Goal: Navigation & Orientation: Find specific page/section

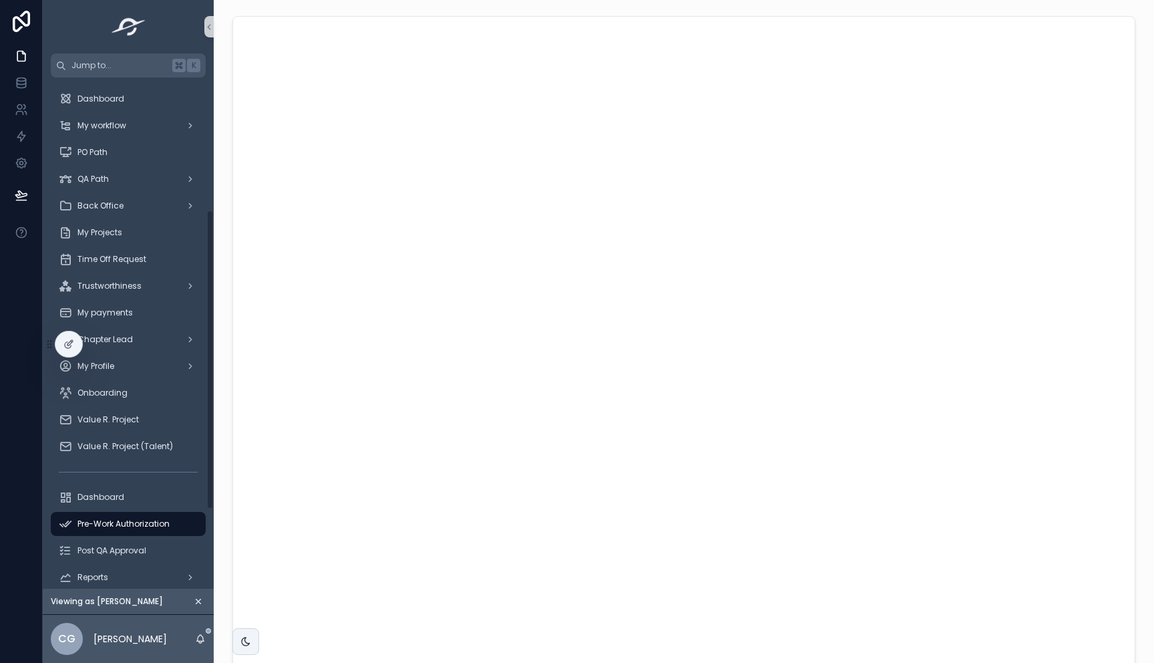
scroll to position [225, 0]
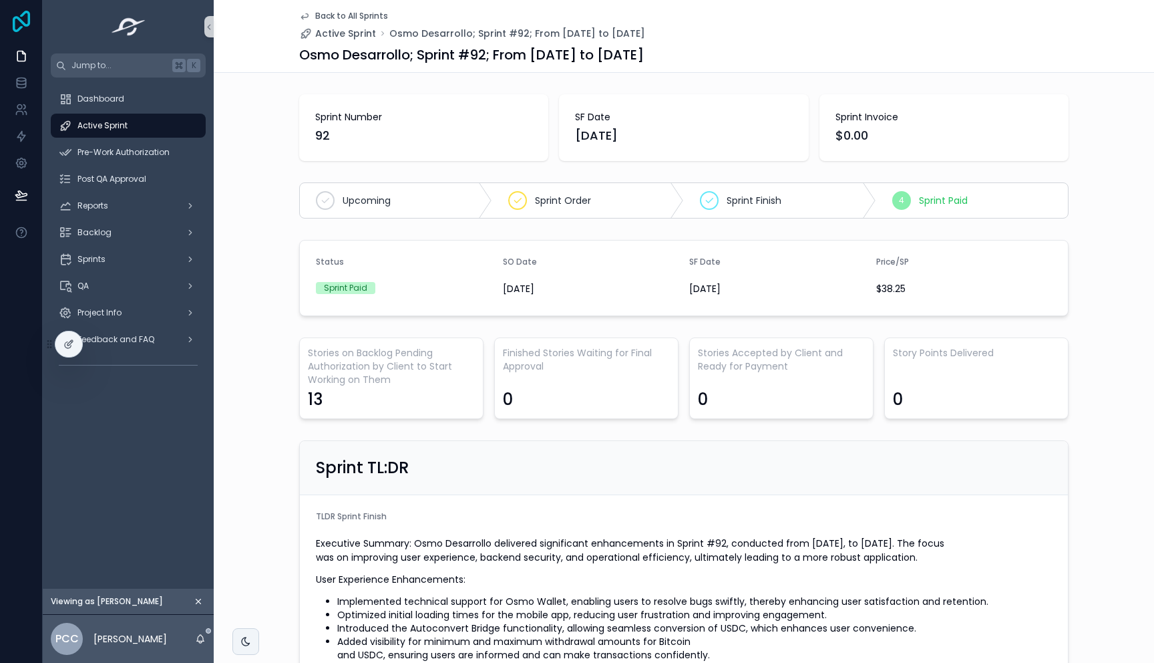
scroll to position [1457, 0]
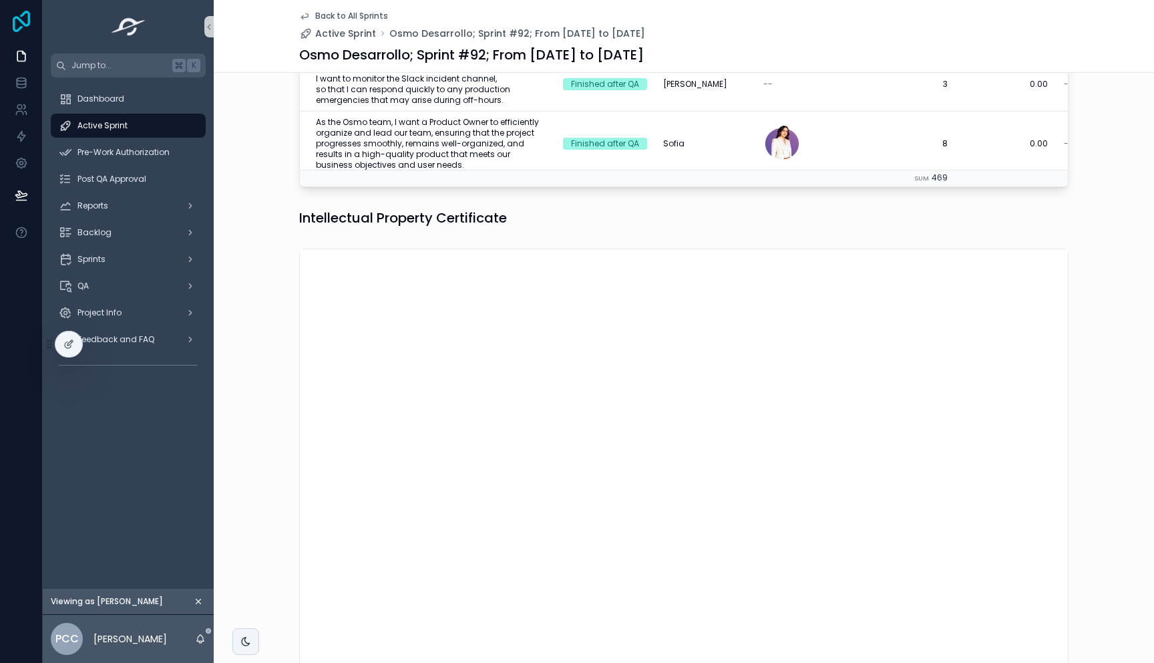
click at [24, 19] on icon at bounding box center [21, 21] width 27 height 21
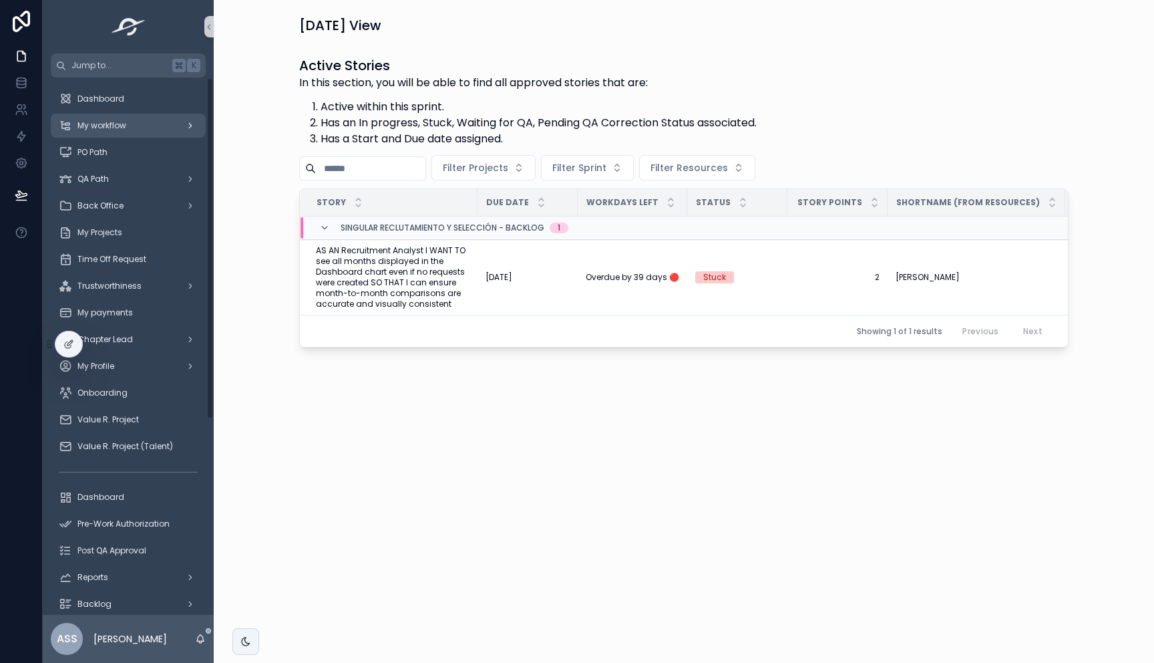
click at [118, 125] on span "My workflow" at bounding box center [101, 125] width 49 height 11
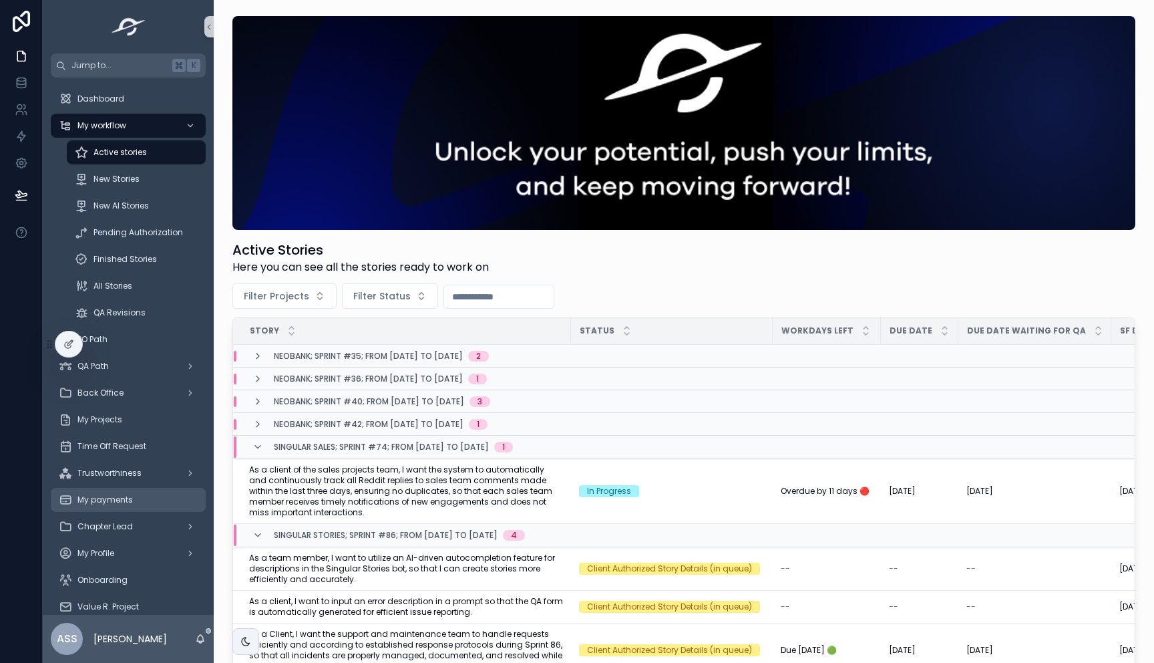
click at [121, 496] on span "My payments" at bounding box center [104, 499] width 55 height 11
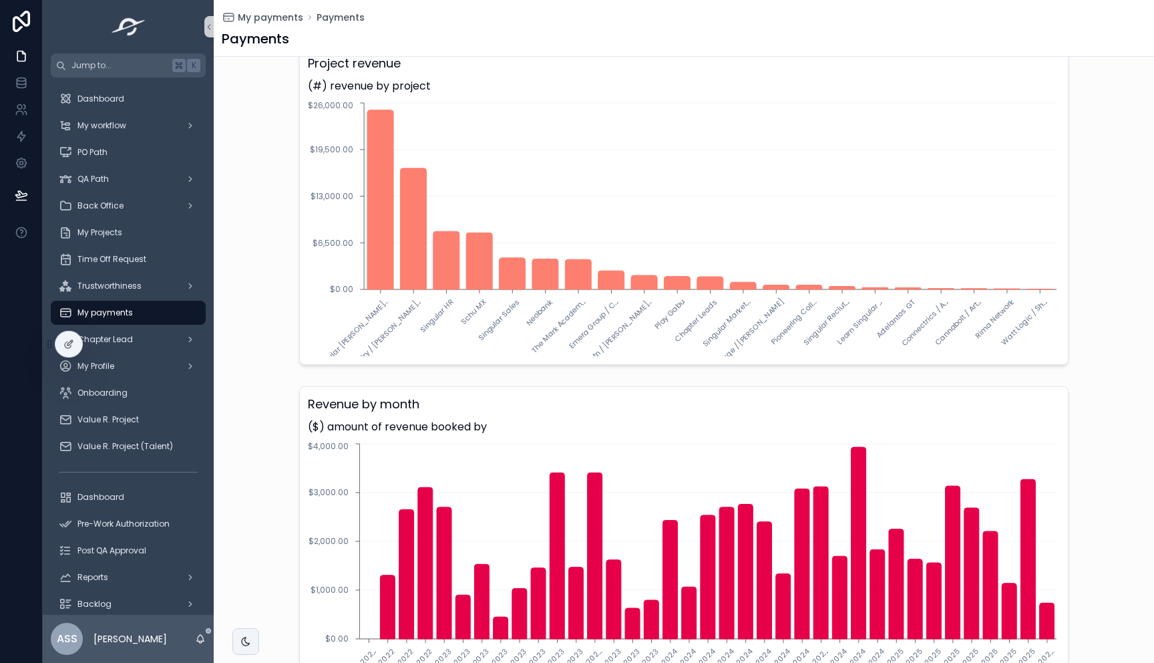
scroll to position [1025, 0]
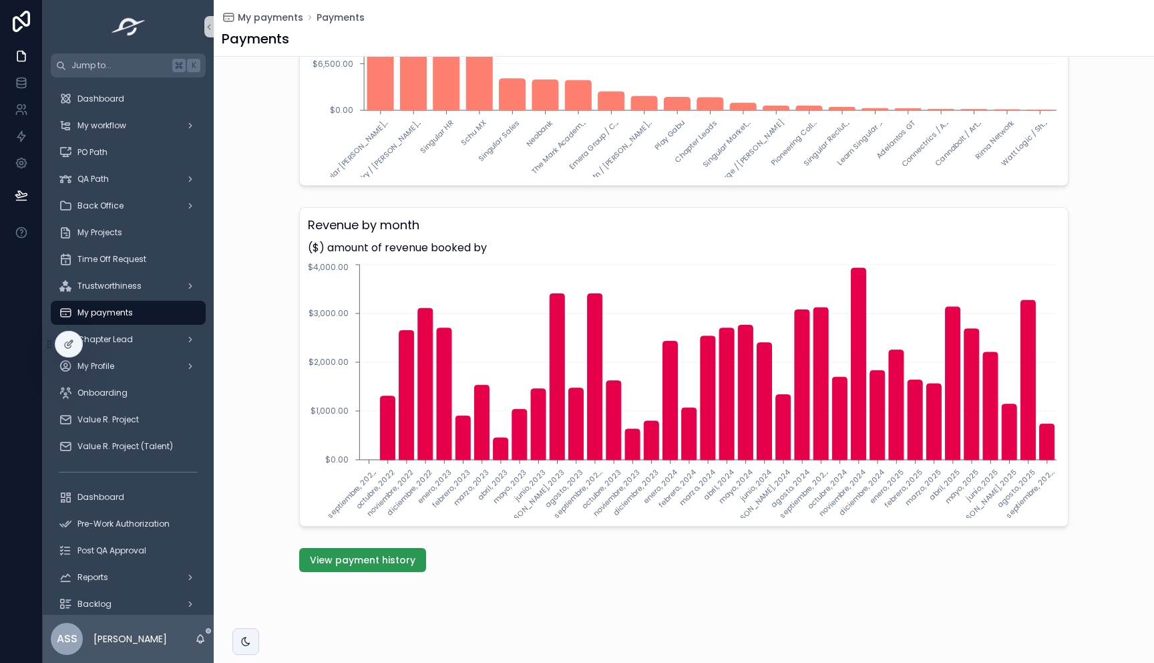
click at [331, 559] on span "View payment history" at bounding box center [363, 559] width 106 height 13
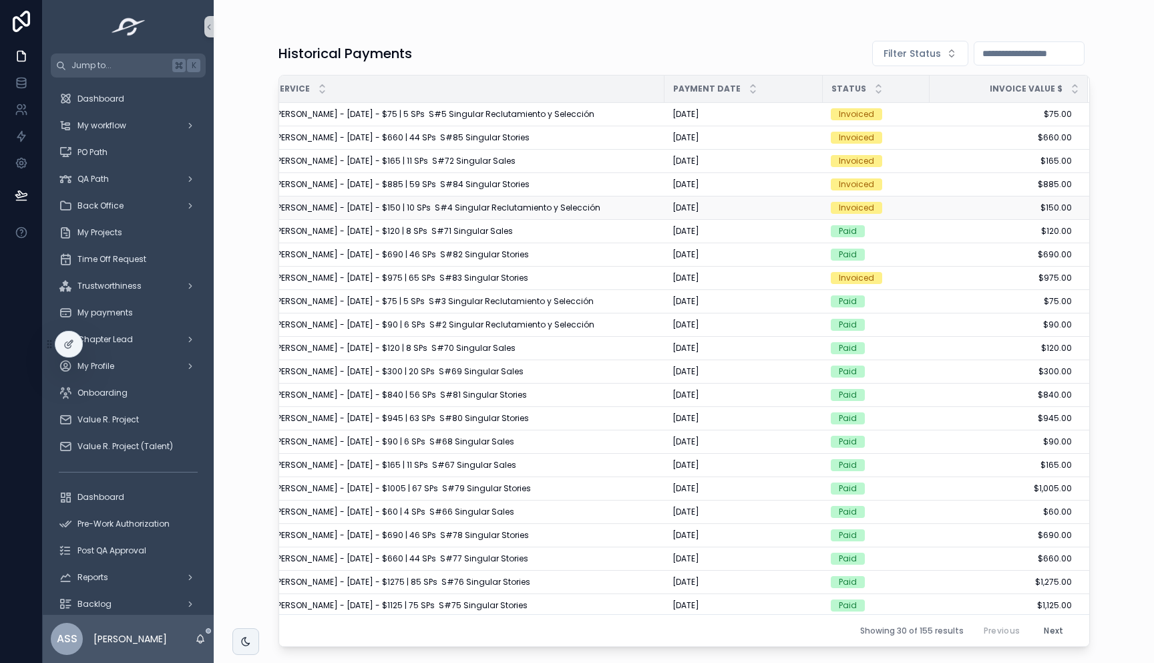
scroll to position [0, 31]
click at [136, 124] on div "My workflow" at bounding box center [128, 125] width 139 height 21
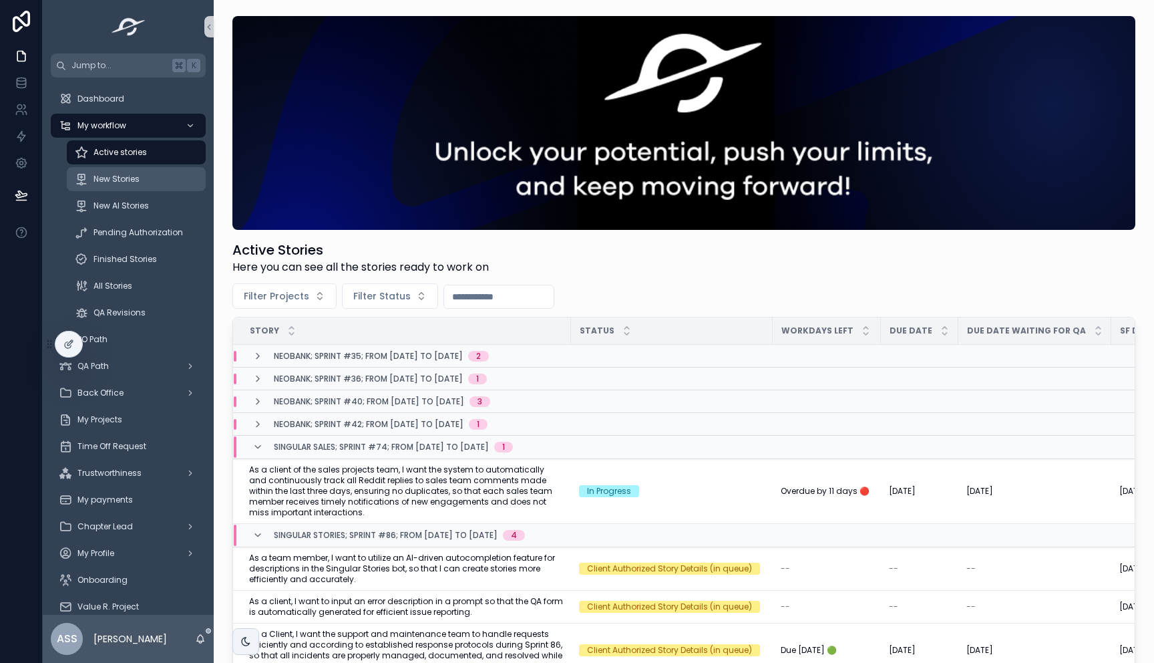
click at [143, 184] on div "New Stories" at bounding box center [136, 178] width 123 height 21
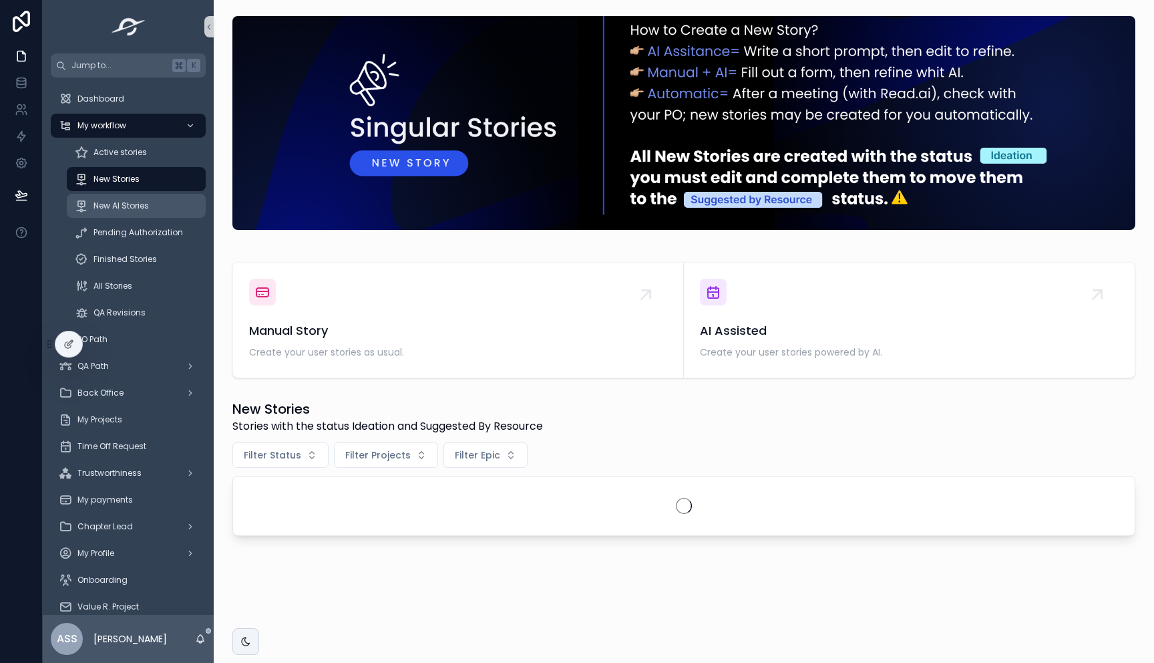
click at [145, 205] on span "New AI Stories" at bounding box center [121, 205] width 55 height 11
